Goal: Obtain resource: Obtain resource

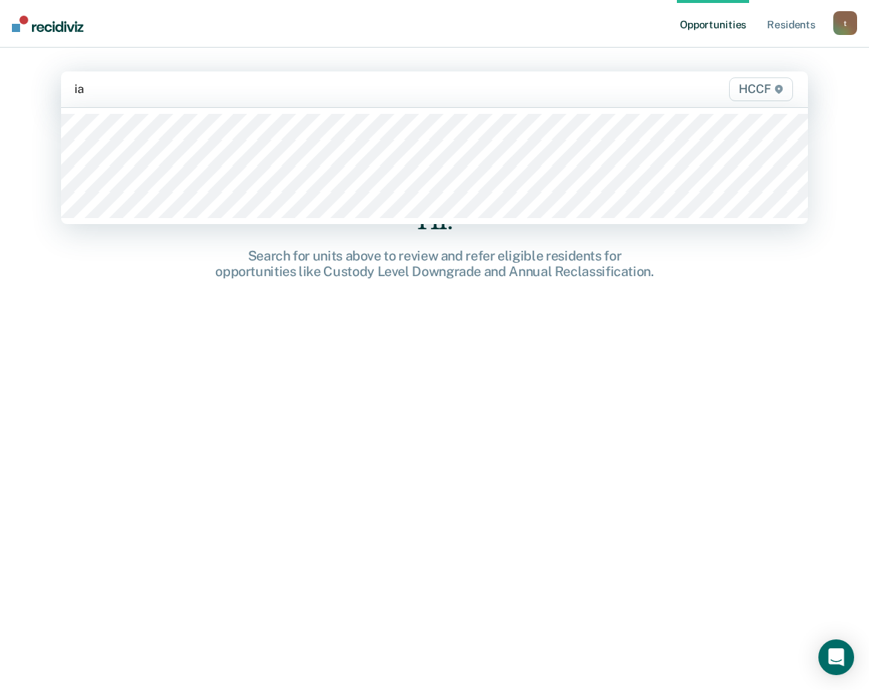
type input "ia1"
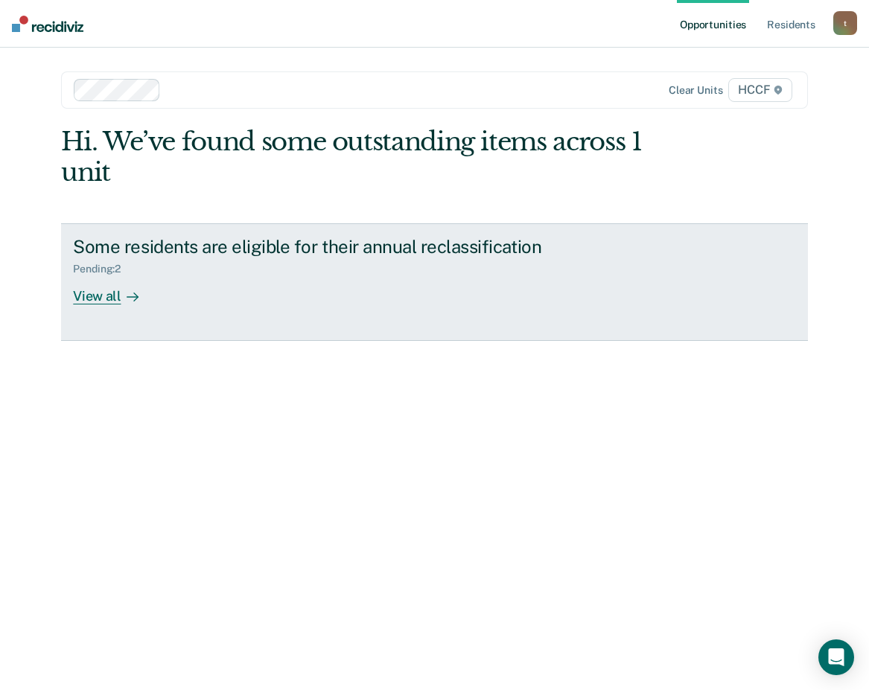
click at [106, 294] on div "View all" at bounding box center [114, 289] width 83 height 29
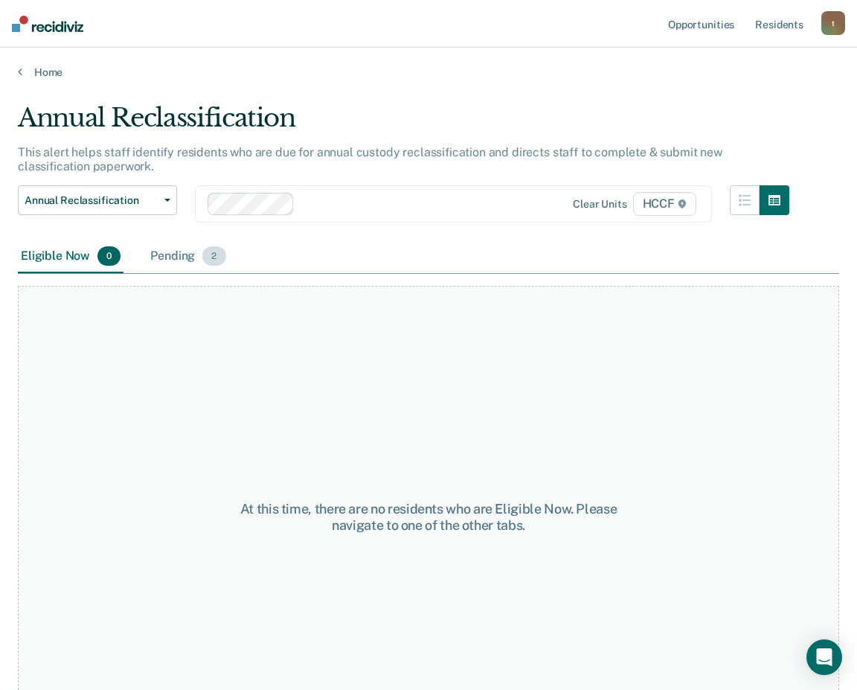
click at [183, 256] on div "Pending 2" at bounding box center [187, 256] width 81 height 33
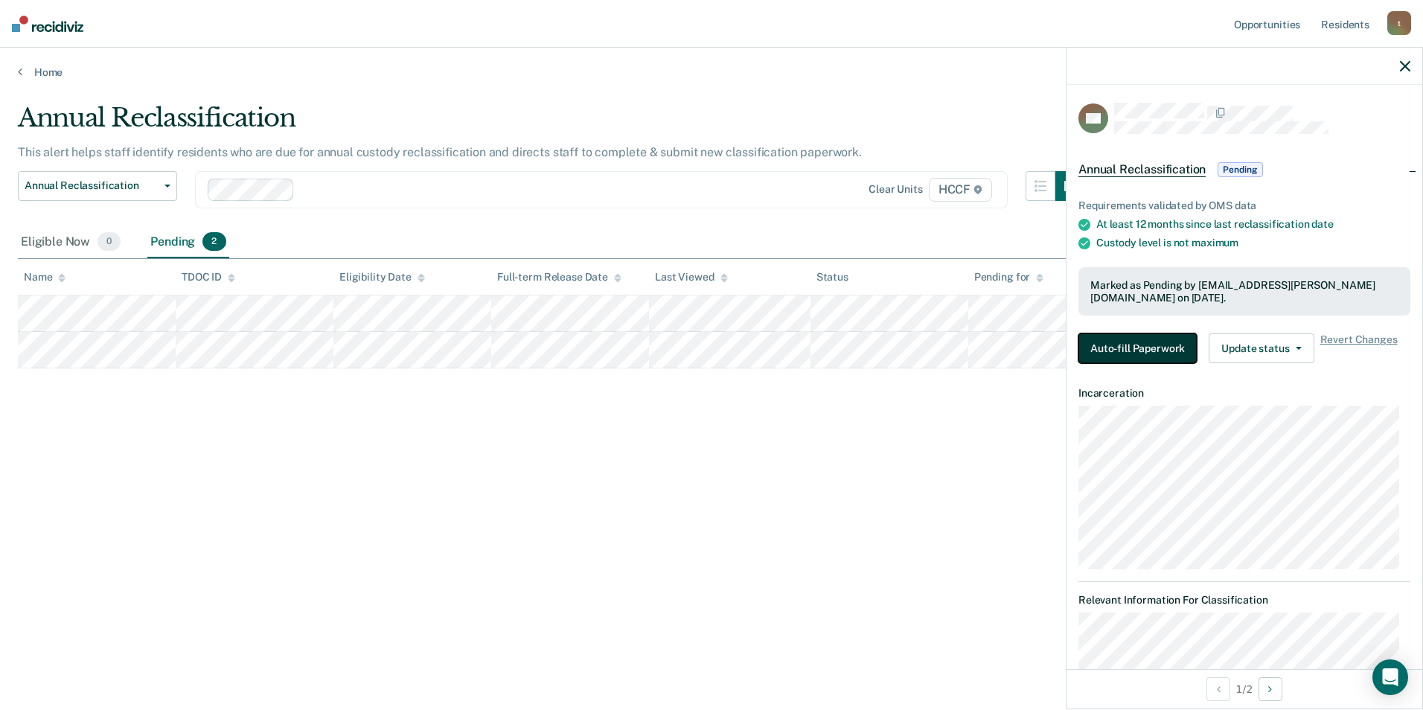
click at [868, 342] on button "Auto-fill Paperwork" at bounding box center [1137, 348] width 118 height 30
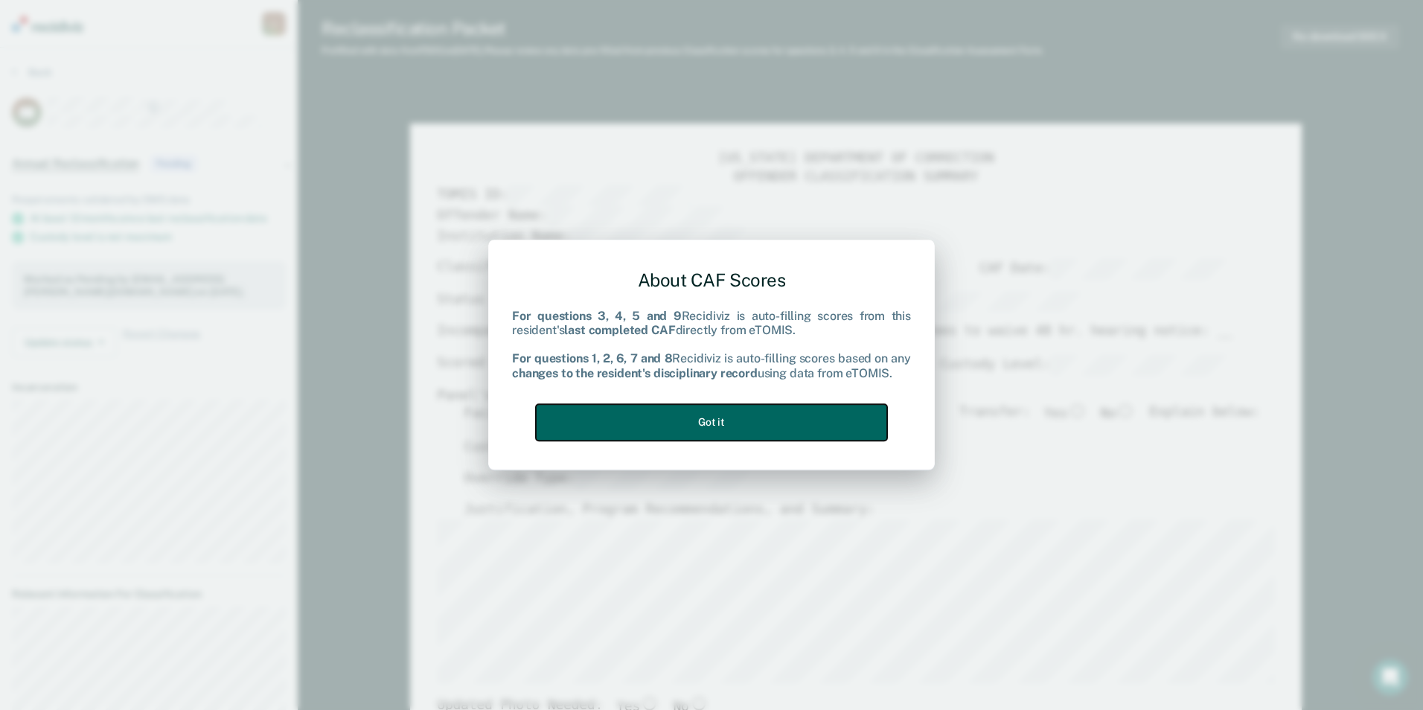
click at [767, 422] on button "Got it" at bounding box center [711, 422] width 351 height 36
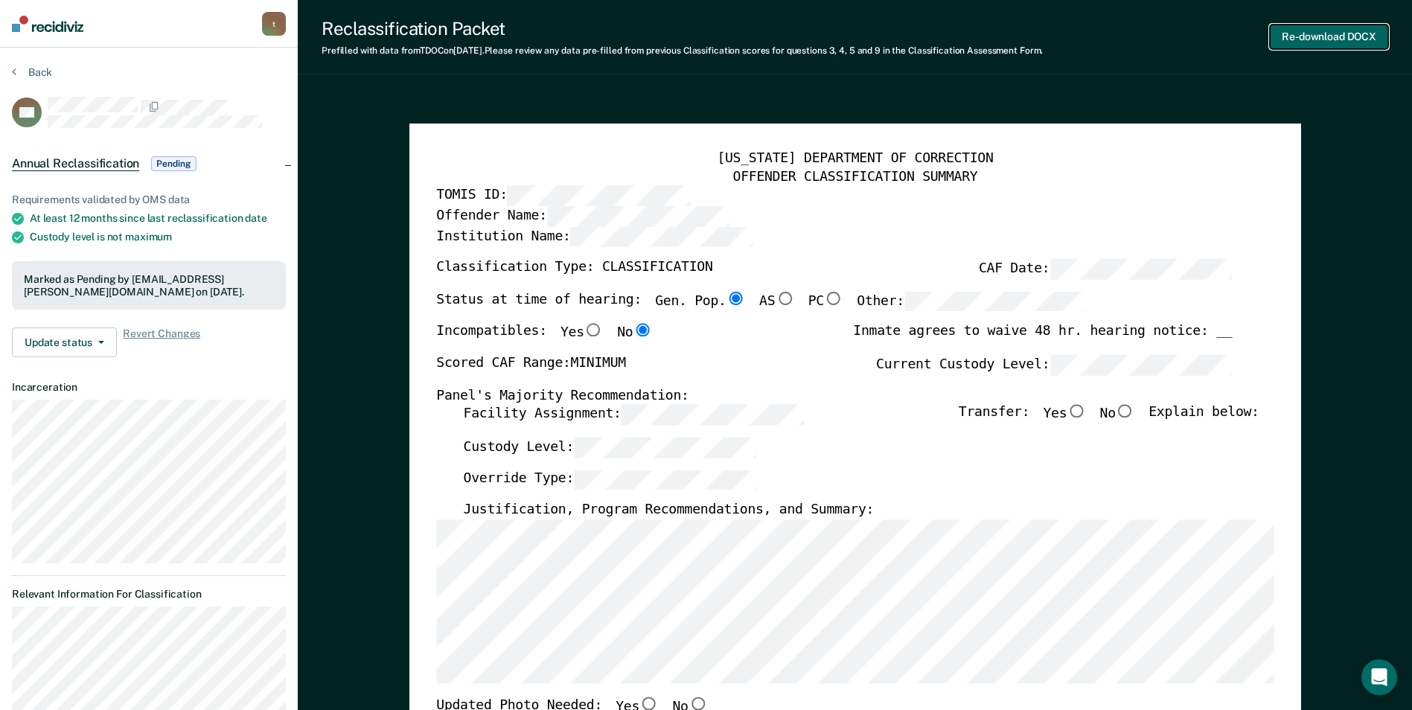
click at [868, 45] on button "Re-download DOCX" at bounding box center [1329, 37] width 118 height 25
click at [868, 39] on button "Re-download DOCX" at bounding box center [1329, 37] width 118 height 25
drag, startPoint x: 708, startPoint y: 265, endPoint x: 659, endPoint y: 268, distance: 48.5
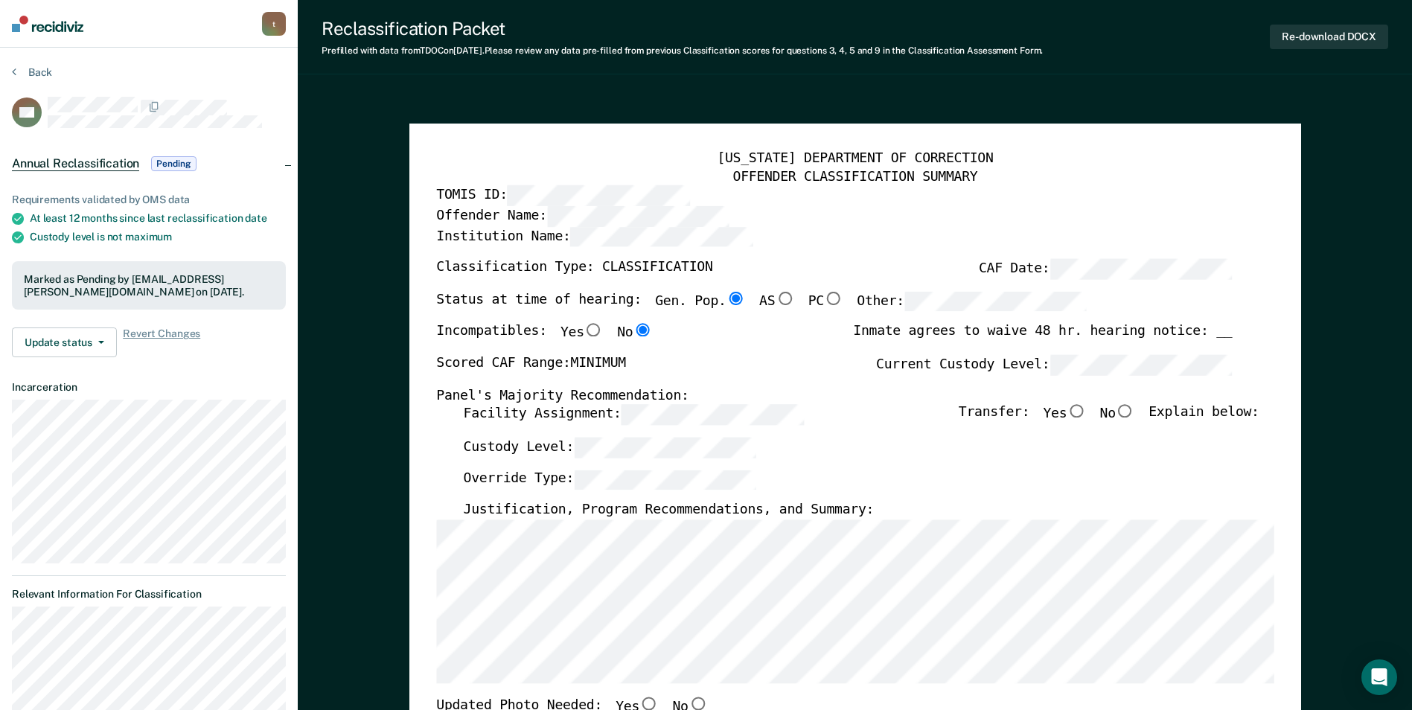
type textarea "x"
